Goal: Task Accomplishment & Management: Use online tool/utility

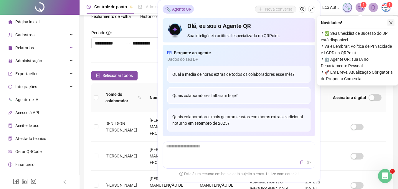
click at [391, 22] on icon "close" at bounding box center [390, 22] width 3 height 3
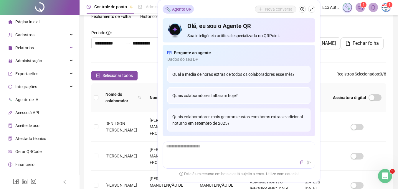
click at [313, 11] on icon "shrink" at bounding box center [312, 9] width 4 height 4
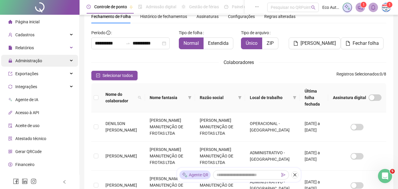
click at [45, 60] on div "Administração" at bounding box center [39, 61] width 77 height 12
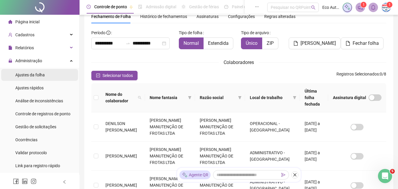
click at [47, 73] on li "Ajustes da folha" at bounding box center [39, 75] width 77 height 12
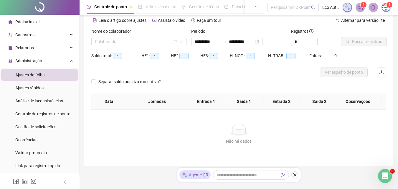
type input "**********"
click at [137, 39] on input "search" at bounding box center [136, 41] width 83 height 9
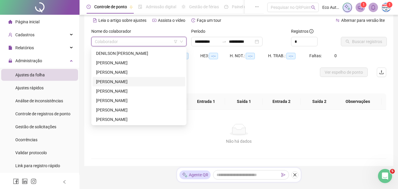
click at [129, 78] on div "[PERSON_NAME]" at bounding box center [138, 81] width 93 height 9
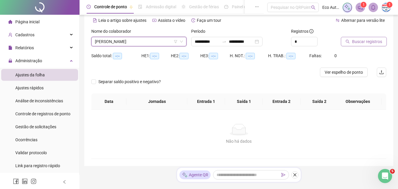
click at [376, 38] on span "Buscar registros" at bounding box center [367, 41] width 30 height 6
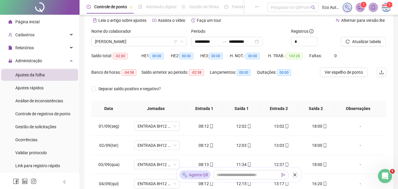
click at [349, 72] on span "Ver espelho de ponto" at bounding box center [344, 72] width 38 height 6
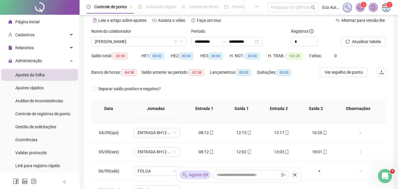
scroll to position [59, 0]
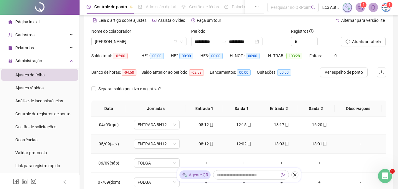
click at [205, 142] on div "08:12" at bounding box center [206, 144] width 28 height 6
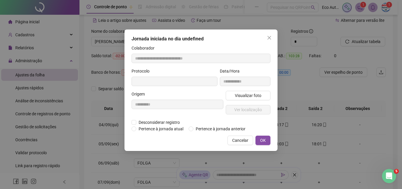
type input "**********"
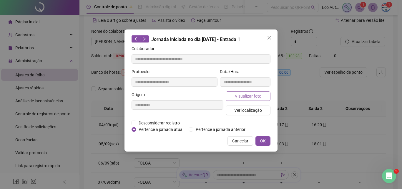
click at [255, 94] on span "Visualizar foto" at bounding box center [248, 96] width 27 height 6
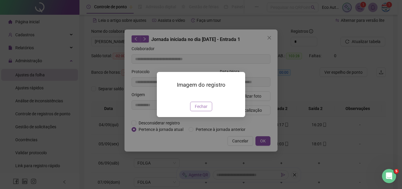
click at [199, 110] on span "Fechar" at bounding box center [201, 106] width 13 height 6
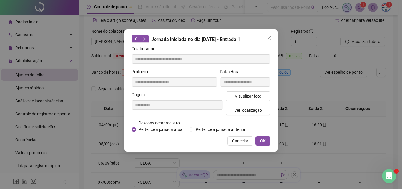
click at [269, 37] on icon "close" at bounding box center [270, 38] width 4 height 4
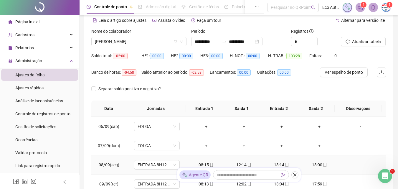
scroll to position [118, 0]
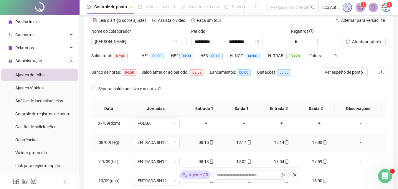
click at [202, 143] on div "08:15" at bounding box center [206, 142] width 28 height 6
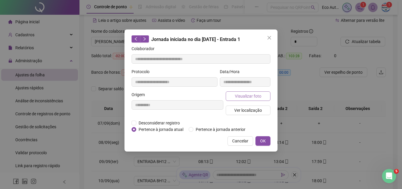
type input "**********"
click at [247, 92] on button "Visualizar foto" at bounding box center [248, 95] width 45 height 9
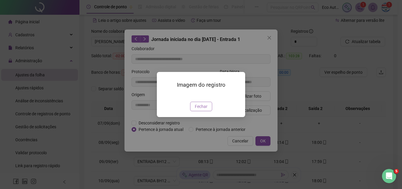
click at [196, 110] on span "Fechar" at bounding box center [201, 106] width 13 height 6
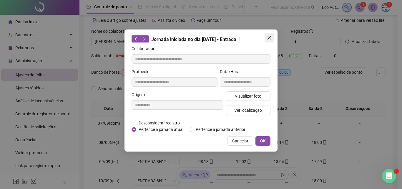
click at [269, 41] on button "Close" at bounding box center [269, 37] width 9 height 9
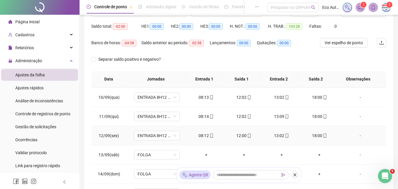
scroll to position [177, 0]
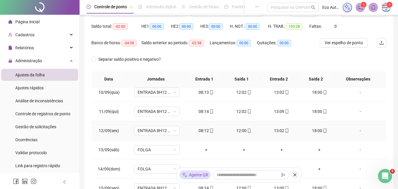
click at [204, 128] on div "08:12" at bounding box center [206, 130] width 28 height 6
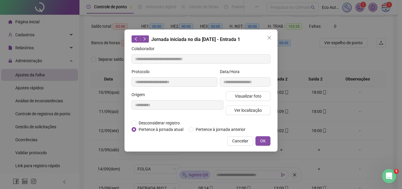
type input "**********"
click at [239, 95] on span "Visualizar foto" at bounding box center [248, 96] width 27 height 6
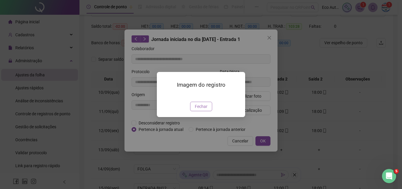
click at [200, 110] on span "Fechar" at bounding box center [201, 106] width 13 height 6
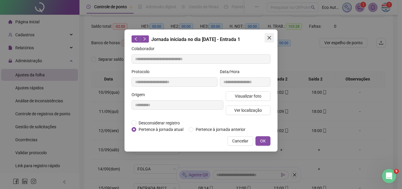
click at [271, 39] on icon "close" at bounding box center [269, 37] width 5 height 5
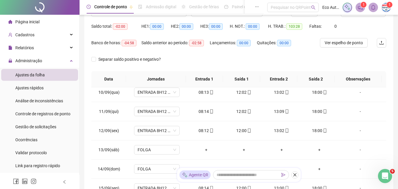
click at [351, 65] on div "Separar saldo positivo e negativo?" at bounding box center [238, 62] width 295 height 16
click at [360, 52] on div "Ver espelho de ponto" at bounding box center [344, 46] width 49 height 16
